Goal: Task Accomplishment & Management: Complete application form

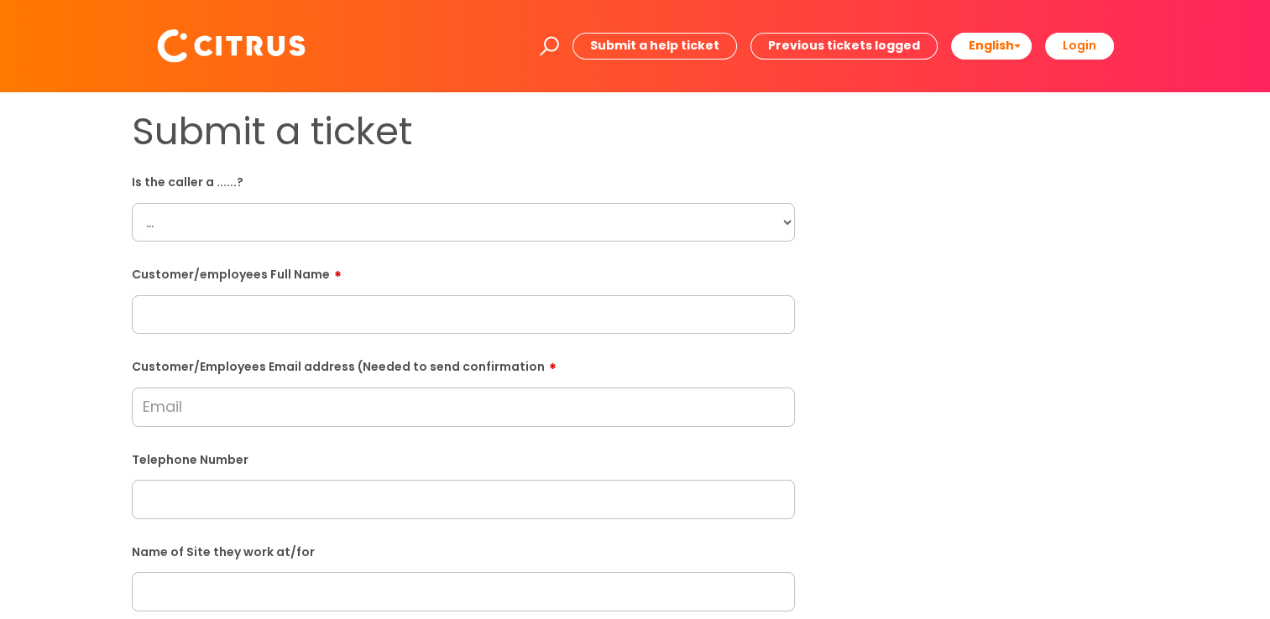
click at [471, 223] on select "... Citrus Customer Citrus Employee Contractor Supplier" at bounding box center [463, 222] width 663 height 39
click at [132, 203] on select "... Citrus Customer Citrus Employee Contractor Supplier" at bounding box center [463, 222] width 663 height 39
drag, startPoint x: 267, startPoint y: 286, endPoint x: 277, endPoint y: 286, distance: 10.1
click at [272, 286] on div "Customer/employees Full Name" at bounding box center [463, 297] width 663 height 75
drag, startPoint x: 516, startPoint y: 334, endPoint x: 1001, endPoint y: 279, distance: 488.2
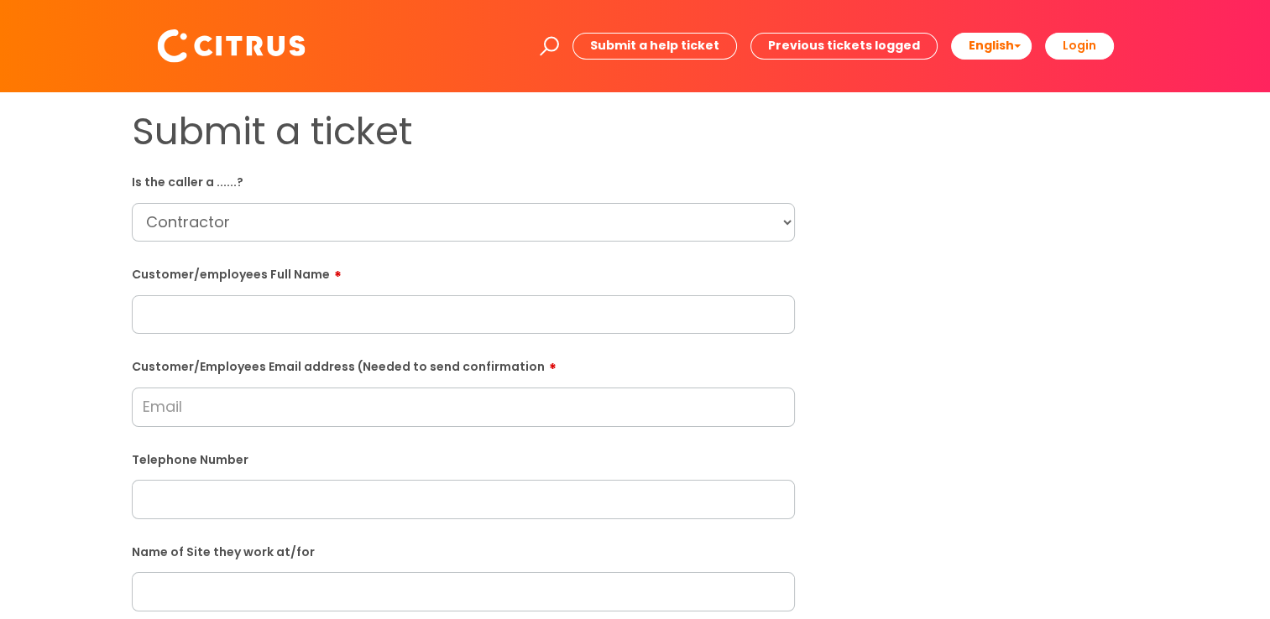
click at [529, 327] on input "text" at bounding box center [463, 314] width 663 height 39
drag, startPoint x: 235, startPoint y: 316, endPoint x: 681, endPoint y: 342, distance: 447.1
click at [238, 315] on input "text" at bounding box center [463, 314] width 663 height 39
click at [259, 205] on select "... Citrus Customer Citrus Employee Contractor Supplier" at bounding box center [463, 222] width 663 height 39
select select "Citrus Customer"
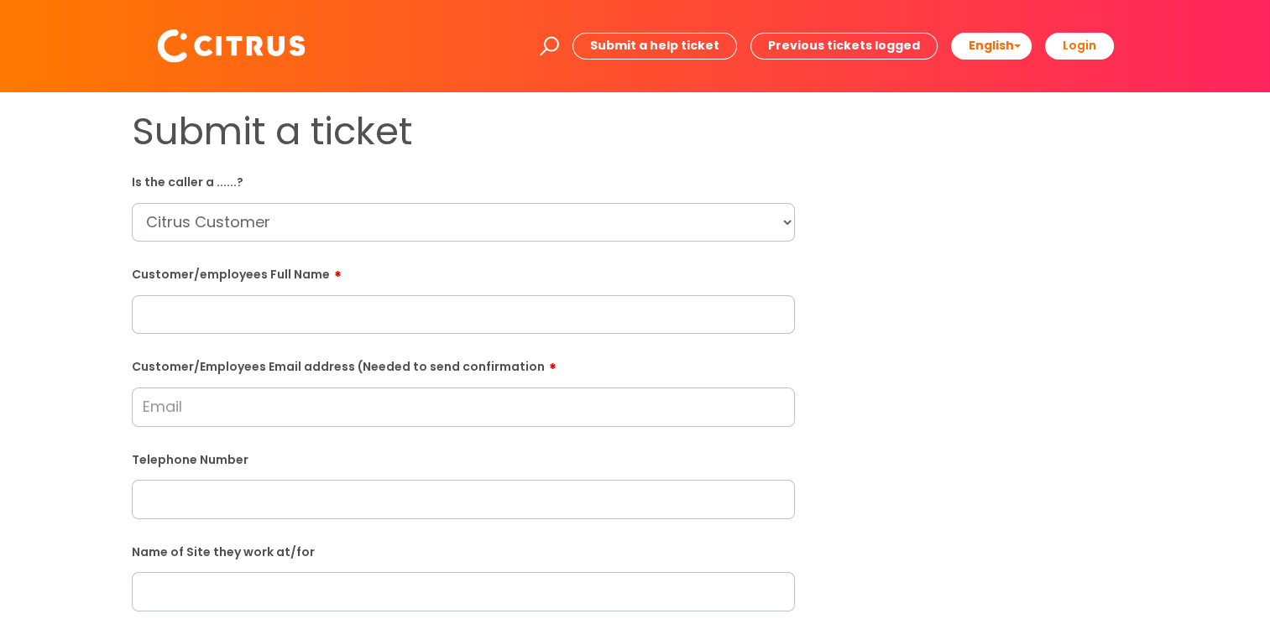
click at [132, 203] on select "... Citrus Customer Citrus Employee Contractor Supplier" at bounding box center [463, 222] width 663 height 39
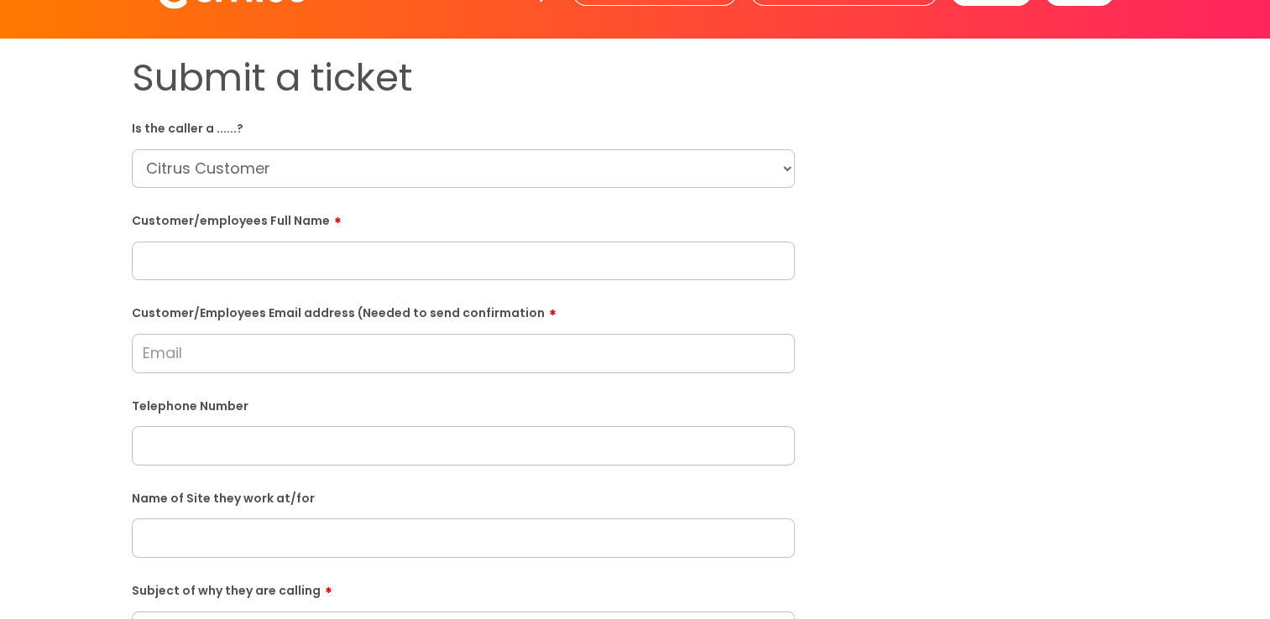
scroll to position [252, 0]
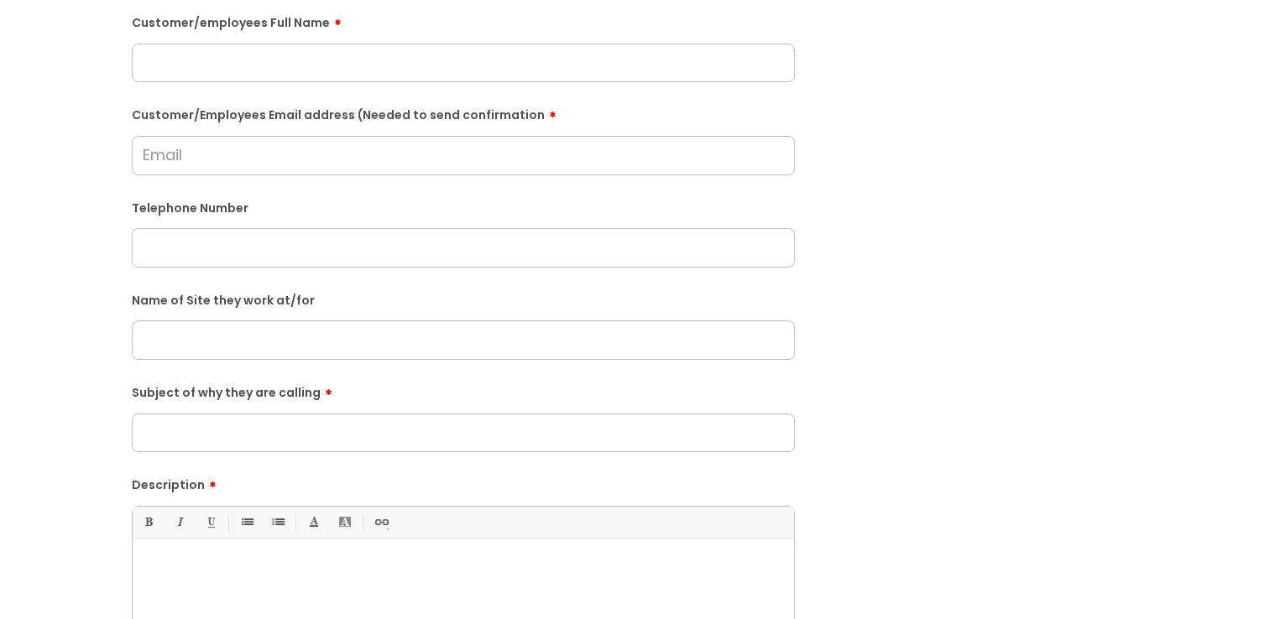
click at [344, 337] on input "text" at bounding box center [463, 340] width 663 height 39
paste input "Royal Oak"
type input "Royal Oak"
click at [240, 409] on div "Subject of why they are calling" at bounding box center [463, 415] width 663 height 75
click at [374, 146] on input "Customer/Employees Email address (Needed to send confirmation" at bounding box center [463, 155] width 663 height 39
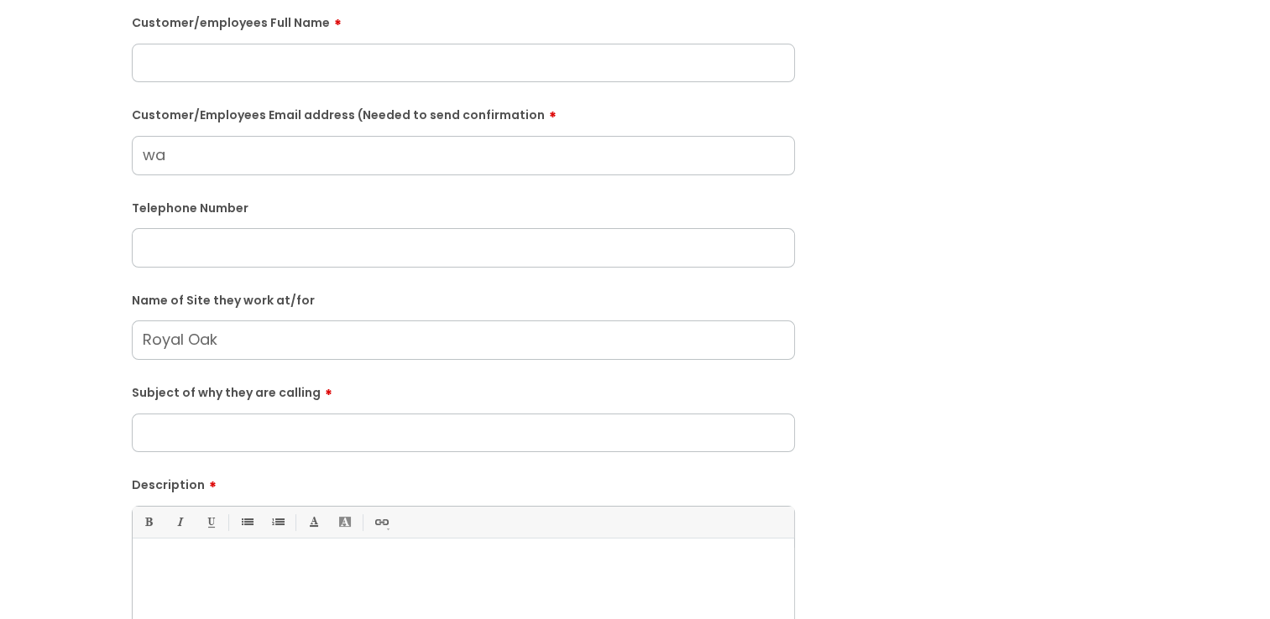
type input "w"
type input "9"
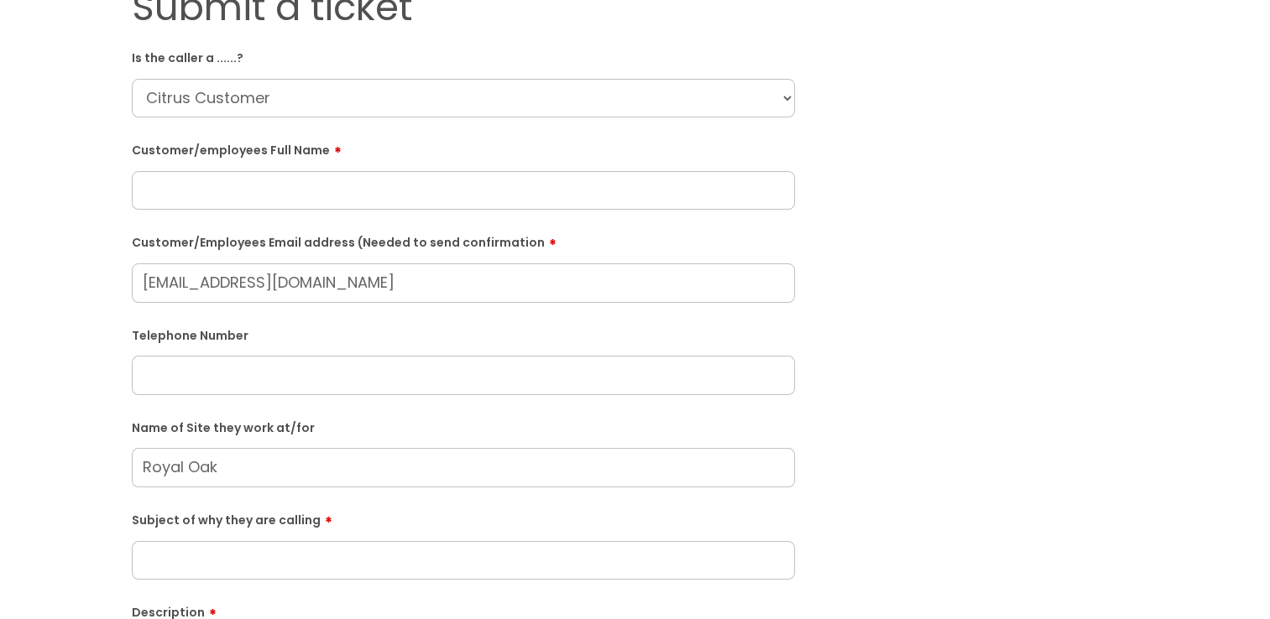
scroll to position [0, 0]
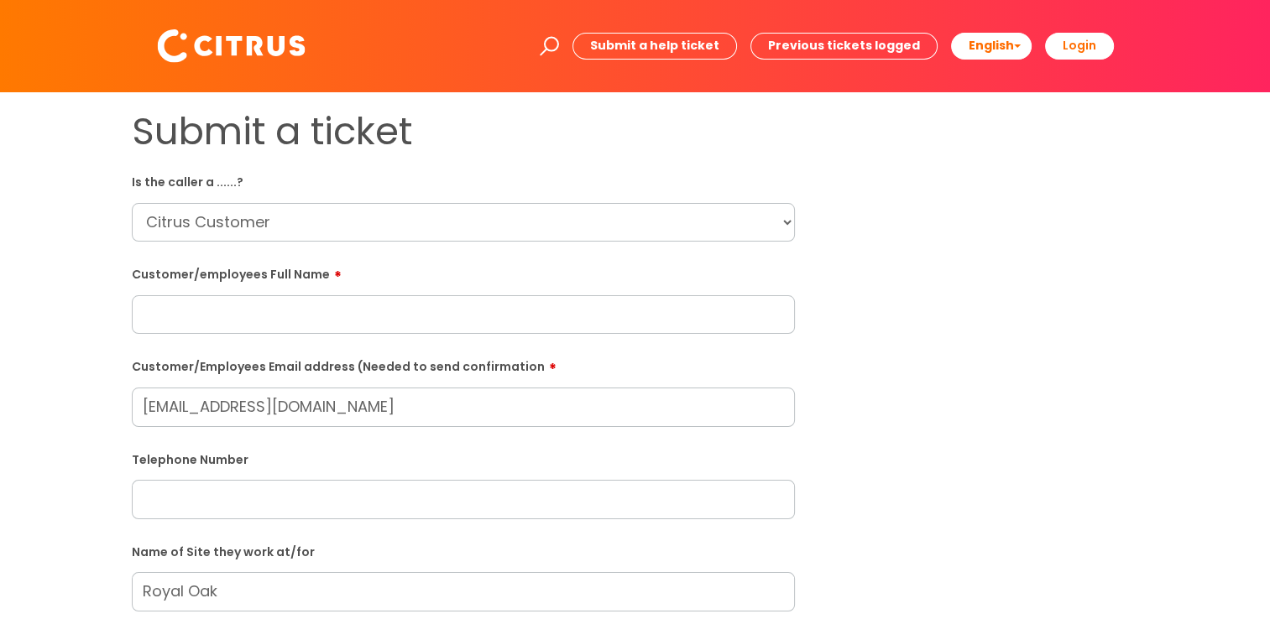
type input "7952@greeneking.co.uk"
click at [251, 295] on div "Customer/employees Full Name" at bounding box center [463, 297] width 663 height 75
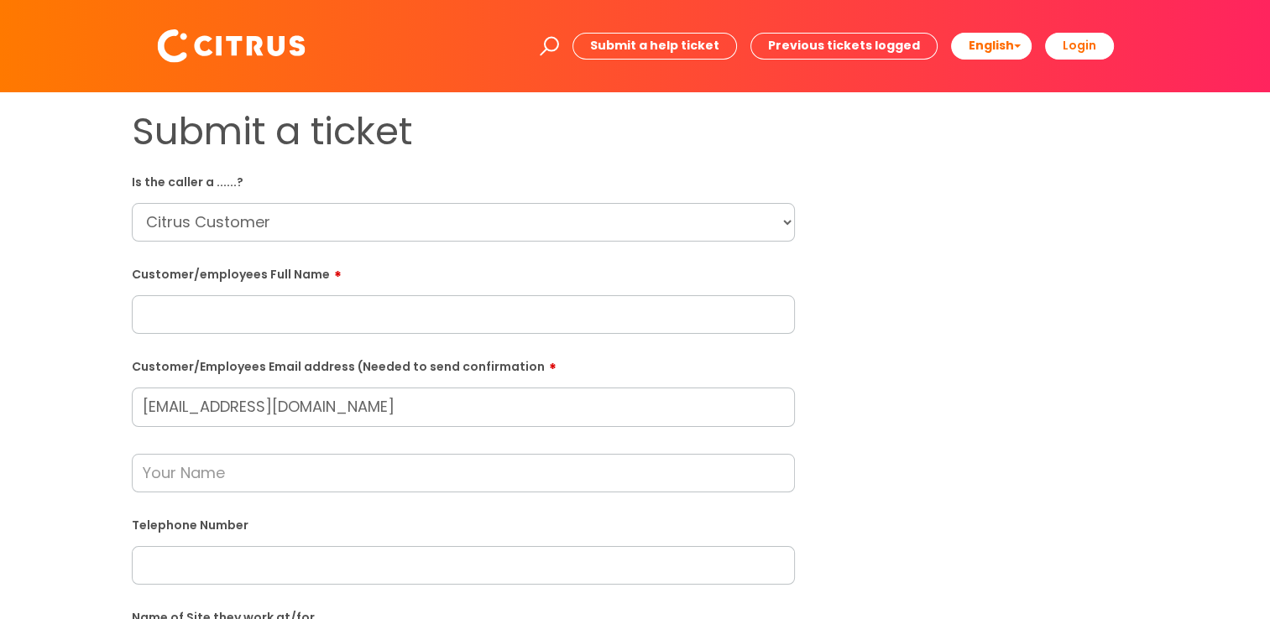
click at [322, 307] on input "text" at bounding box center [463, 314] width 663 height 39
paste input "Wanda Morgan"
type input "Wanda Morgan"
click at [216, 458] on input "text" at bounding box center [463, 473] width 663 height 39
type input "Becky"
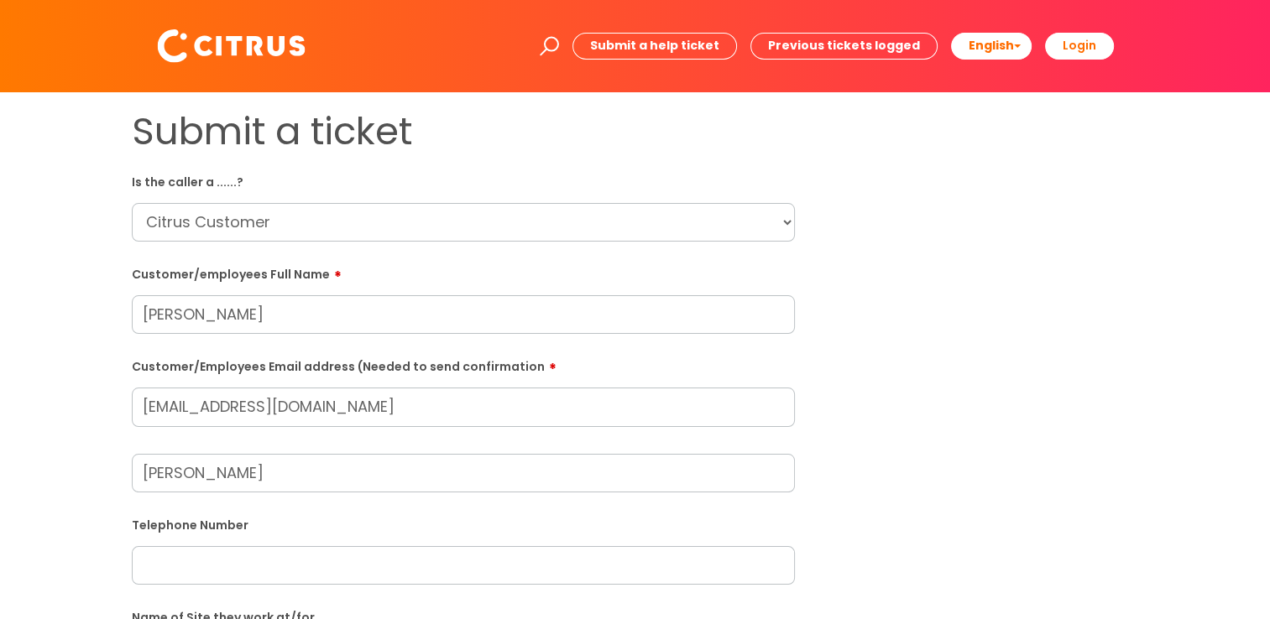
click at [300, 565] on input "text" at bounding box center [463, 565] width 663 height 39
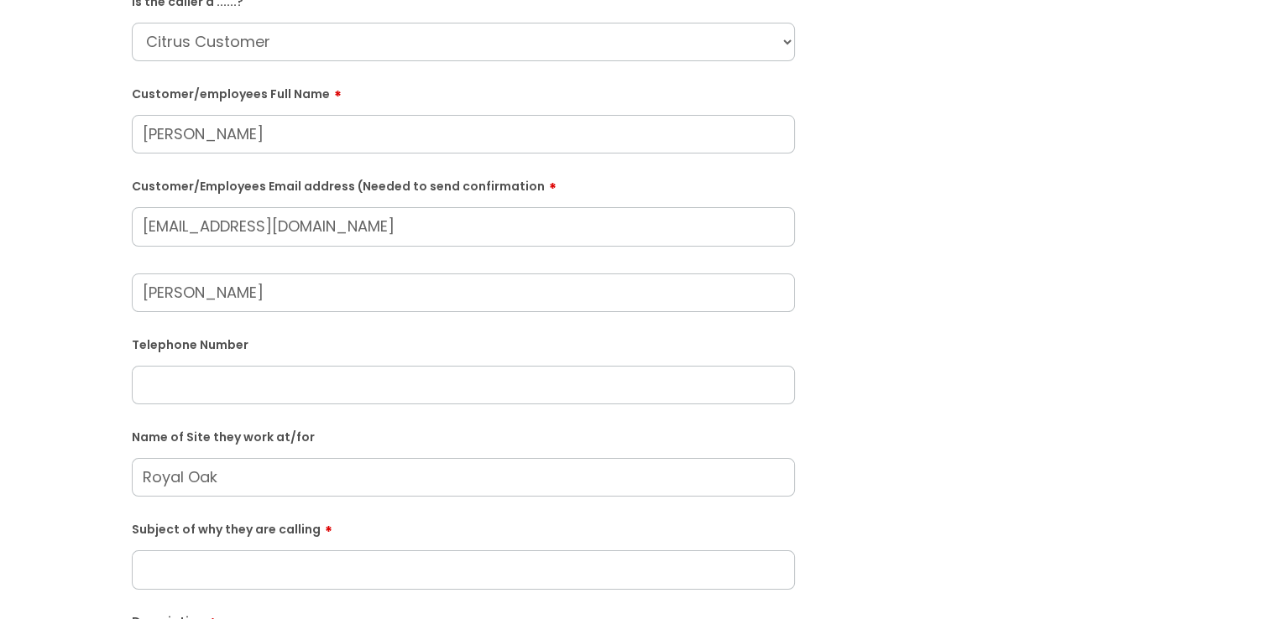
scroll to position [84, 0]
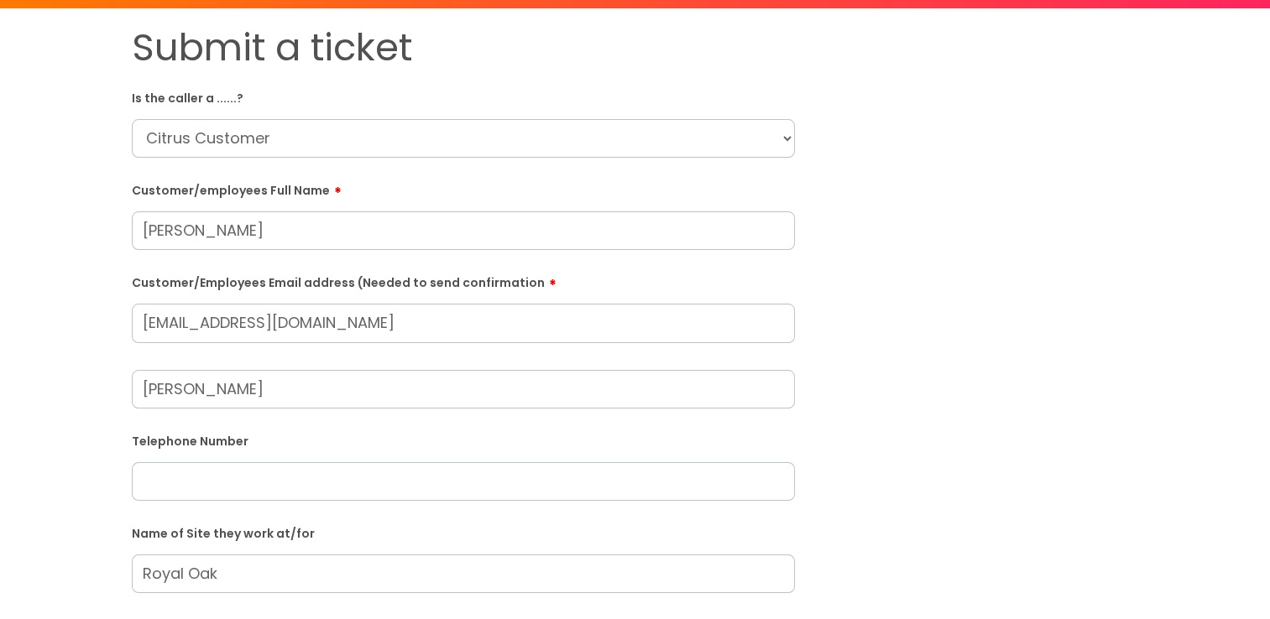
drag, startPoint x: 227, startPoint y: 397, endPoint x: 0, endPoint y: 362, distance: 229.3
click at [0, 366] on html "Enter your search term here... Search Submit a help ticket Previous tickets log…" at bounding box center [635, 225] width 1270 height 619
click at [901, 446] on div "Submit a ticket Is the caller a ......? ... Citrus Customer Citrus Employee Con…" at bounding box center [635, 541] width 1032 height 1032
click at [341, 498] on input "text" at bounding box center [463, 481] width 663 height 39
drag, startPoint x: 211, startPoint y: 482, endPoint x: 645, endPoint y: 405, distance: 441.3
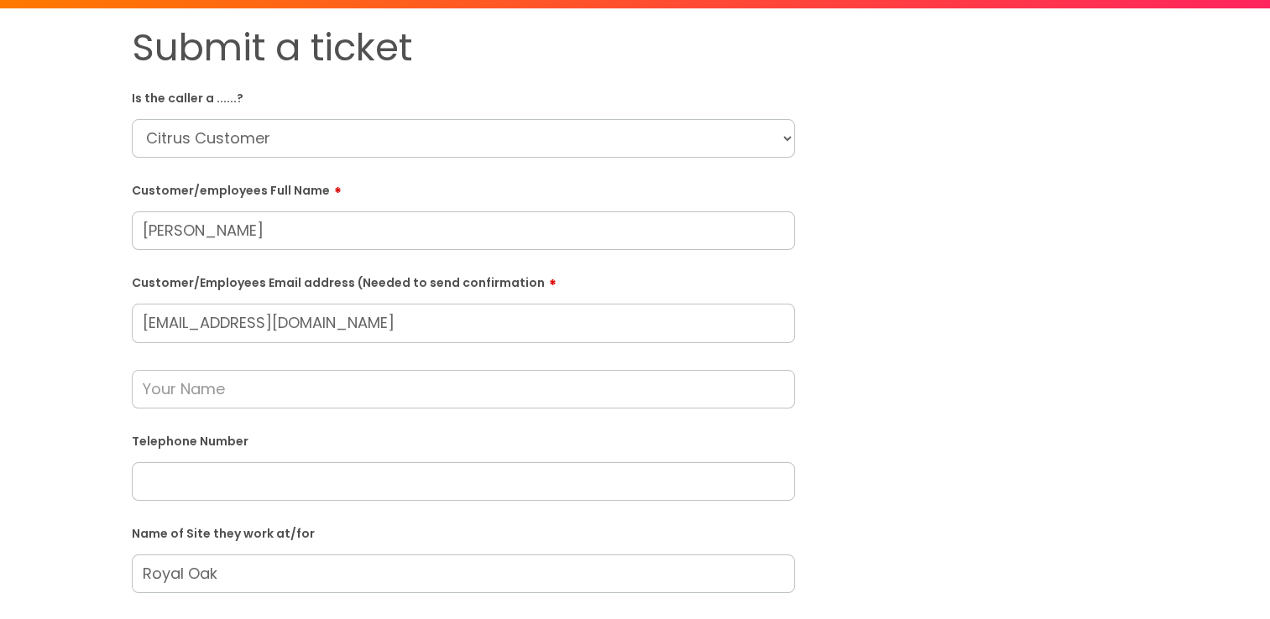
click at [849, 443] on div "Submit a ticket Is the caller a ......? ... Citrus Customer Citrus Employee Con…" at bounding box center [635, 541] width 1032 height 1032
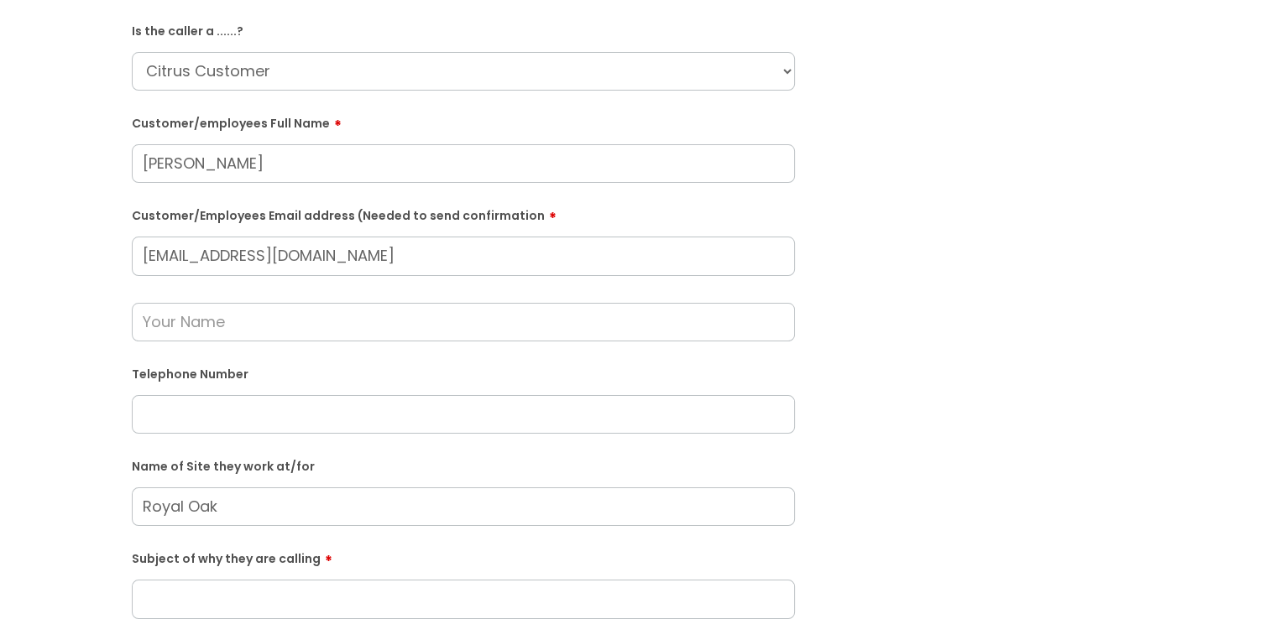
scroll to position [252, 0]
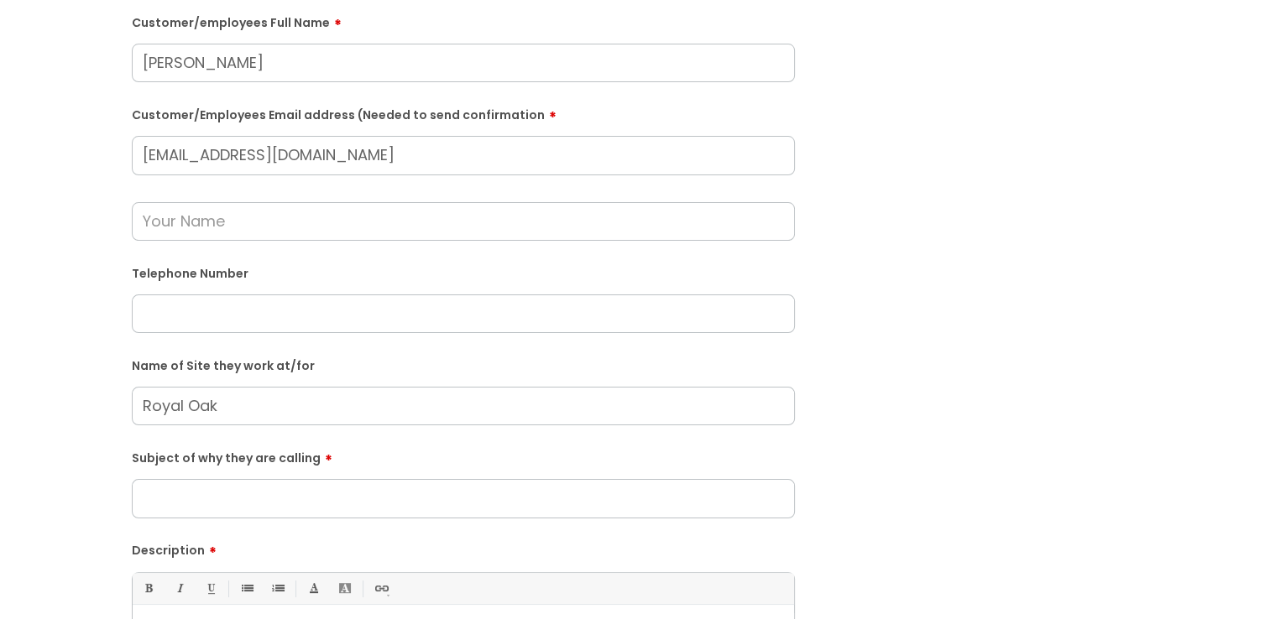
click at [258, 500] on input "Subject of why they are calling" at bounding box center [463, 498] width 663 height 39
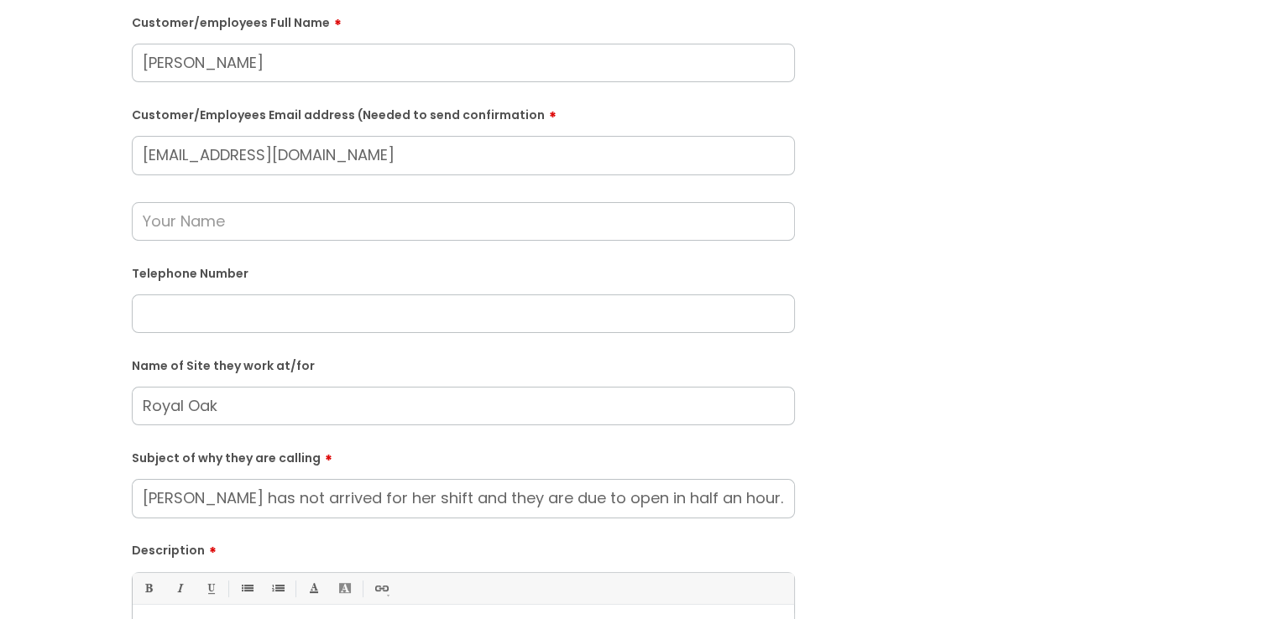
scroll to position [420, 0]
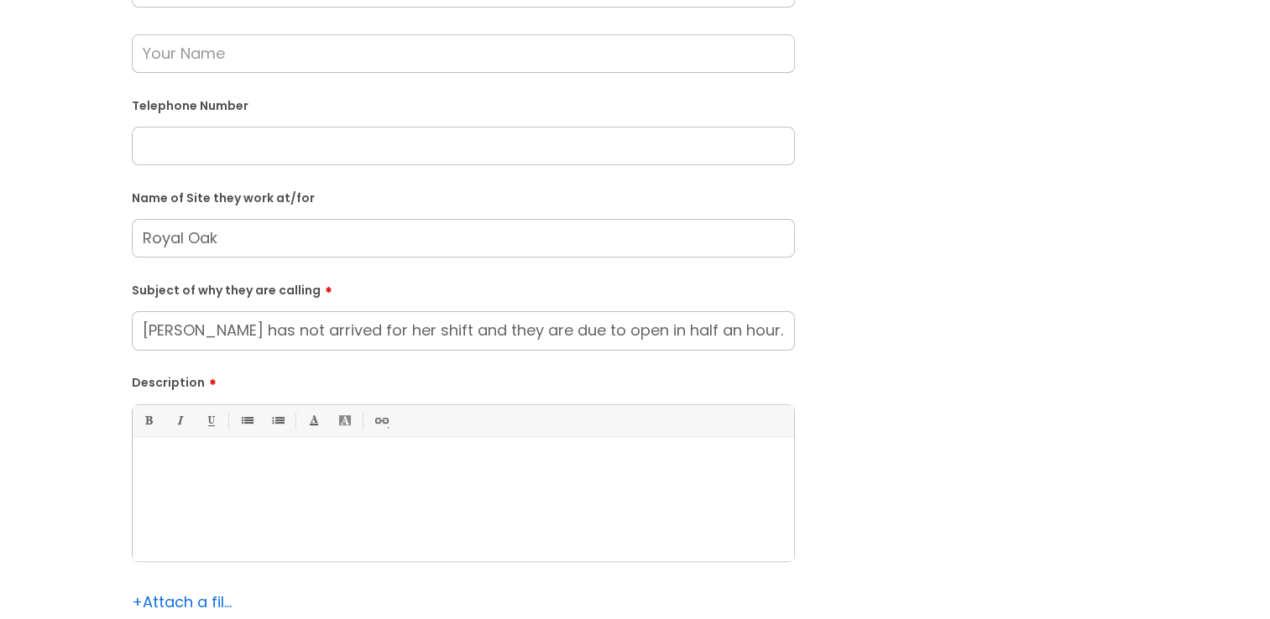
drag, startPoint x: 712, startPoint y: 334, endPoint x: 49, endPoint y: 346, distance: 663.0
click at [50, 347] on div "Submit a ticket Is the caller a ......? ... Citrus Customer Citrus Employee Con…" at bounding box center [635, 206] width 1236 height 1032
click at [161, 331] on input "CLeaner has not arrives" at bounding box center [463, 330] width 663 height 39
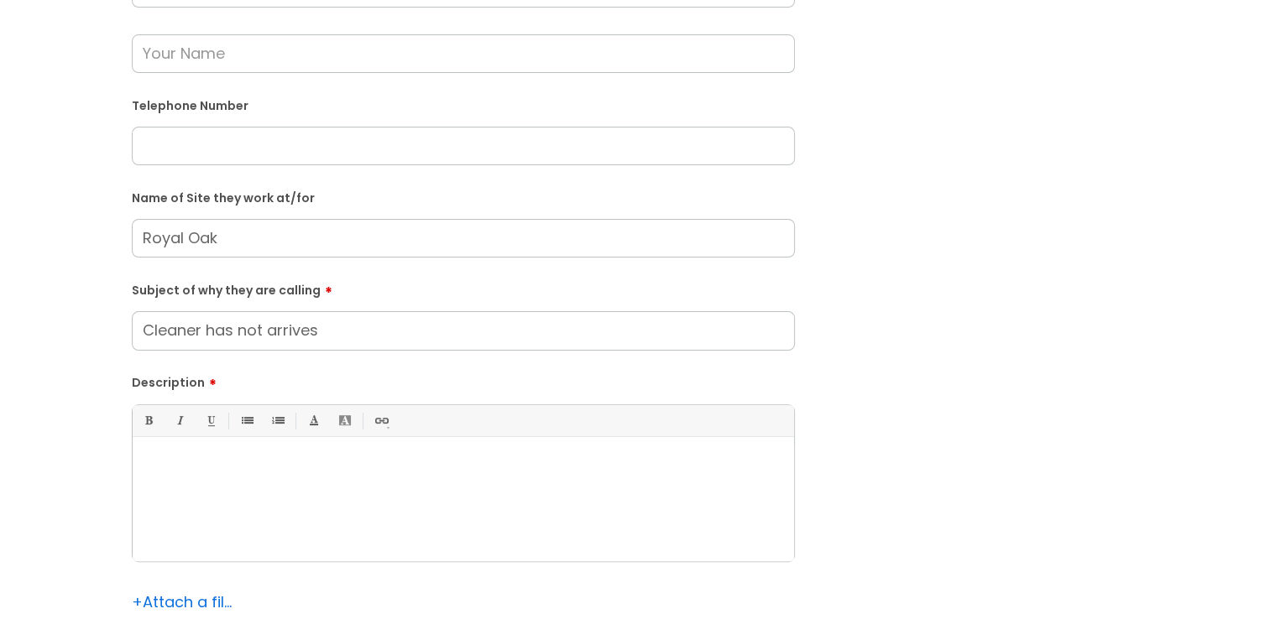
click at [323, 327] on input "Cleaner has not arrives" at bounding box center [463, 330] width 663 height 39
type input "Cleaner has not arrived"
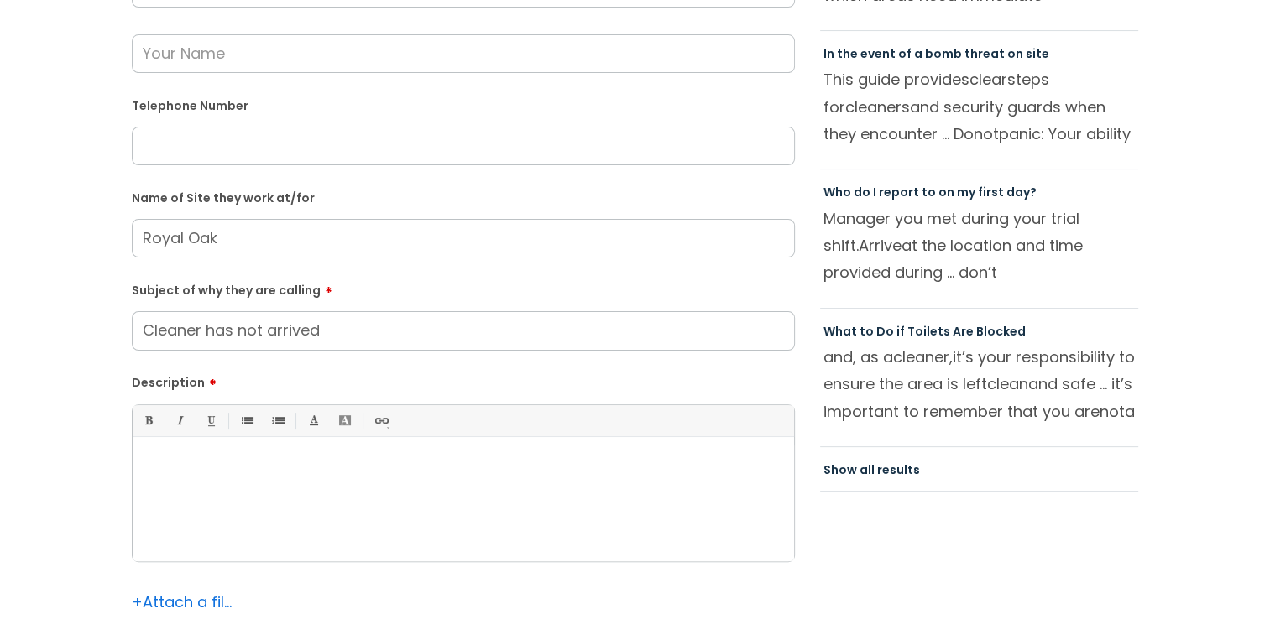
click at [255, 529] on div at bounding box center [463, 504] width 661 height 116
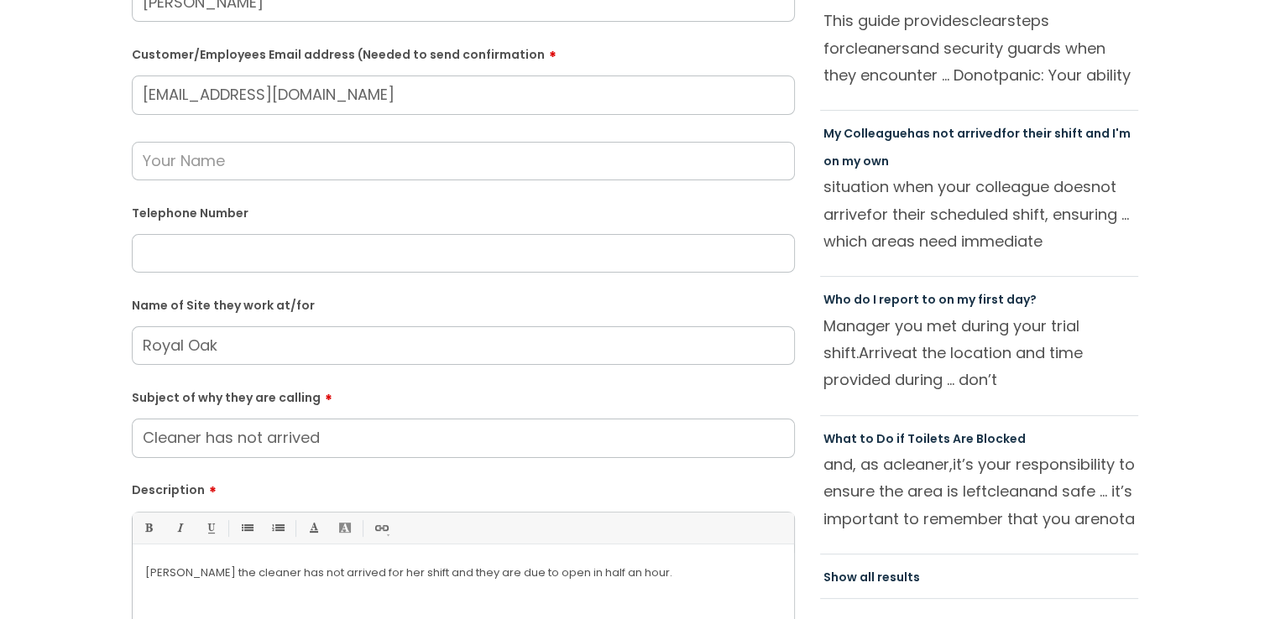
scroll to position [168, 0]
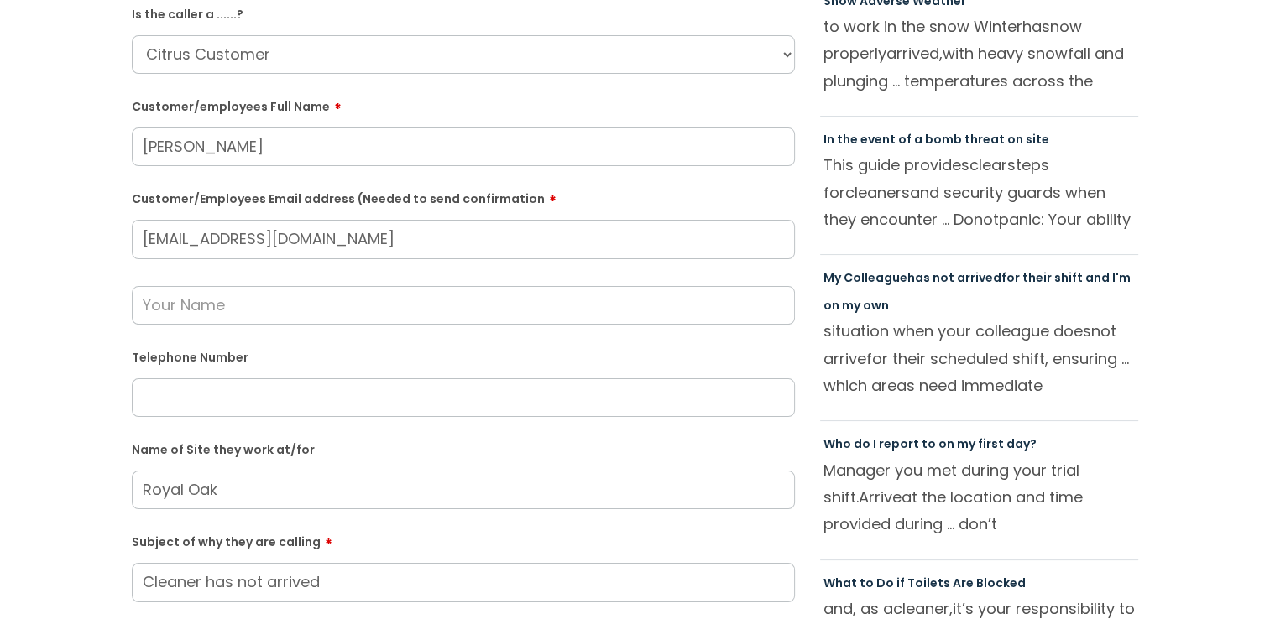
drag, startPoint x: 276, startPoint y: 413, endPoint x: 464, endPoint y: 357, distance: 195.9
click at [279, 375] on div "Telephone Number" at bounding box center [463, 380] width 663 height 74
paste input "07713498684"
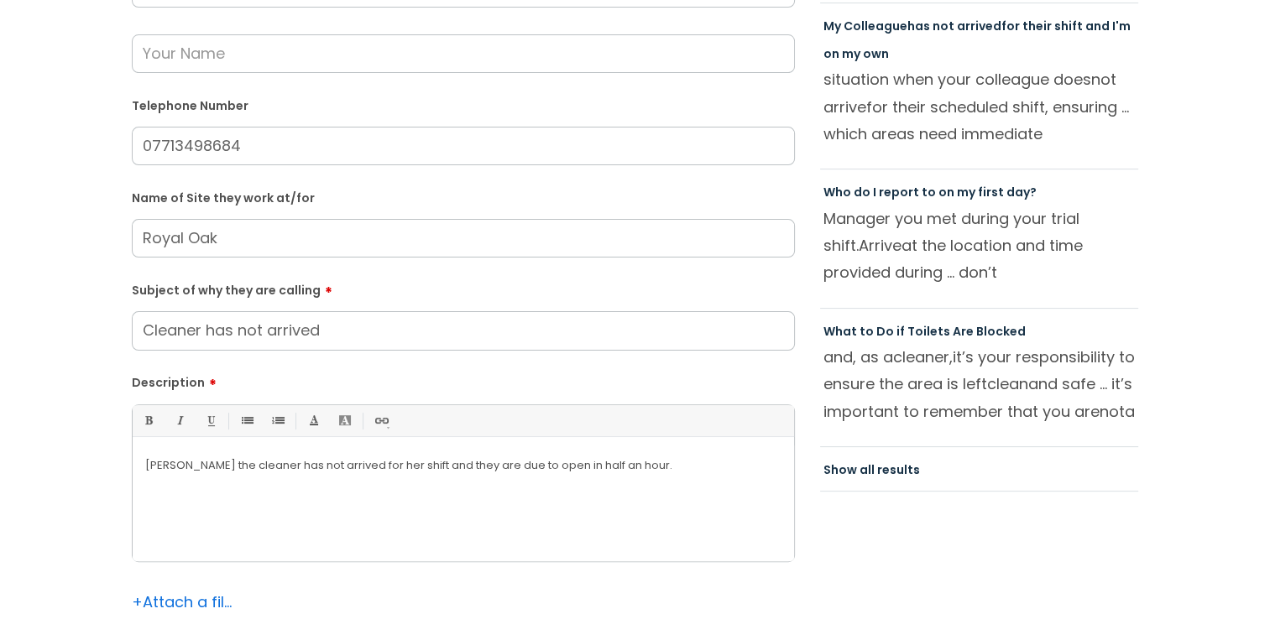
scroll to position [839, 0]
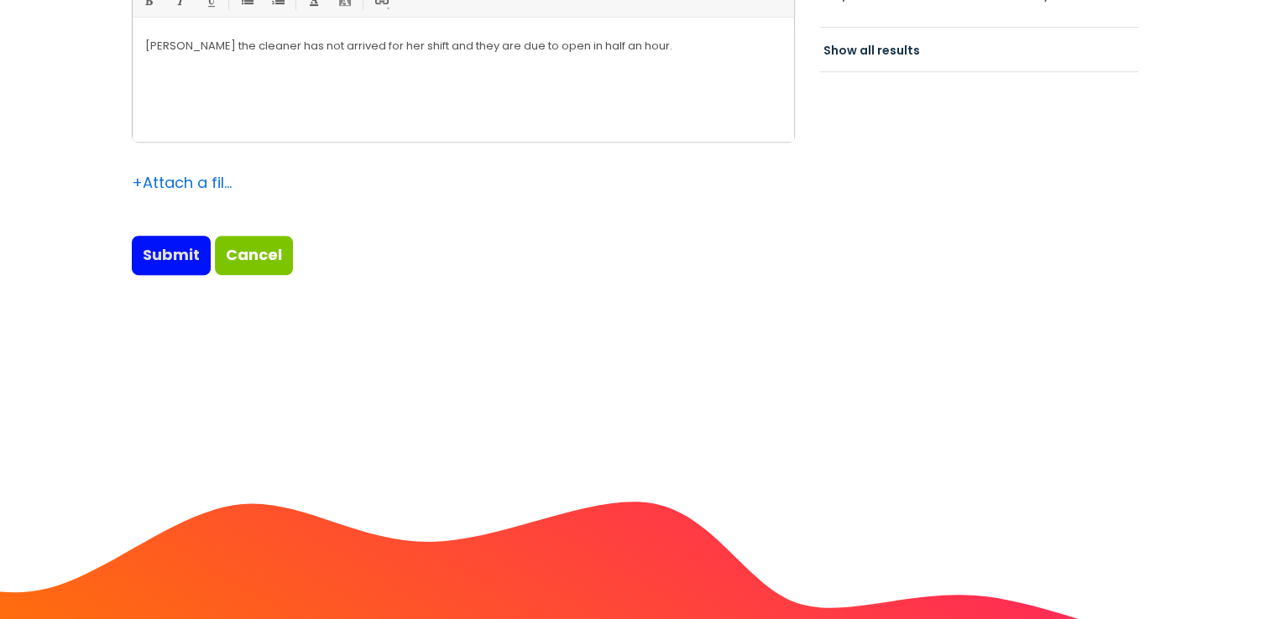
type input "07713498684"
click at [164, 254] on input "Submit" at bounding box center [171, 255] width 79 height 39
type input "Please Wait..."
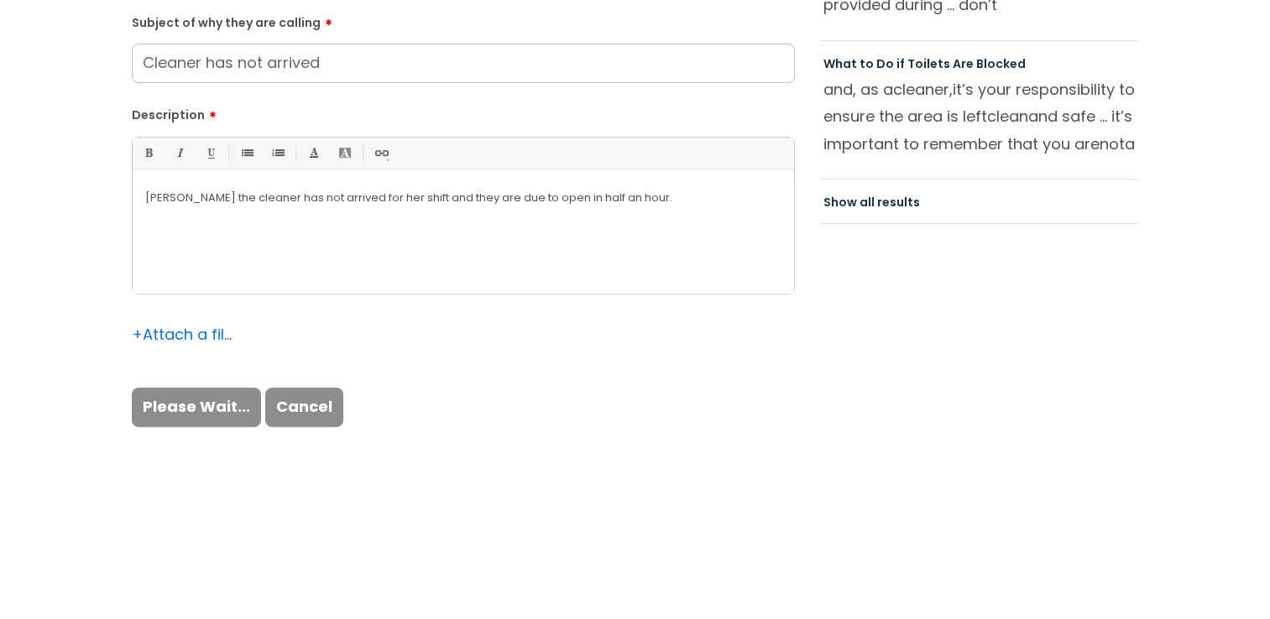
scroll to position [503, 0]
